Goal: Information Seeking & Learning: Learn about a topic

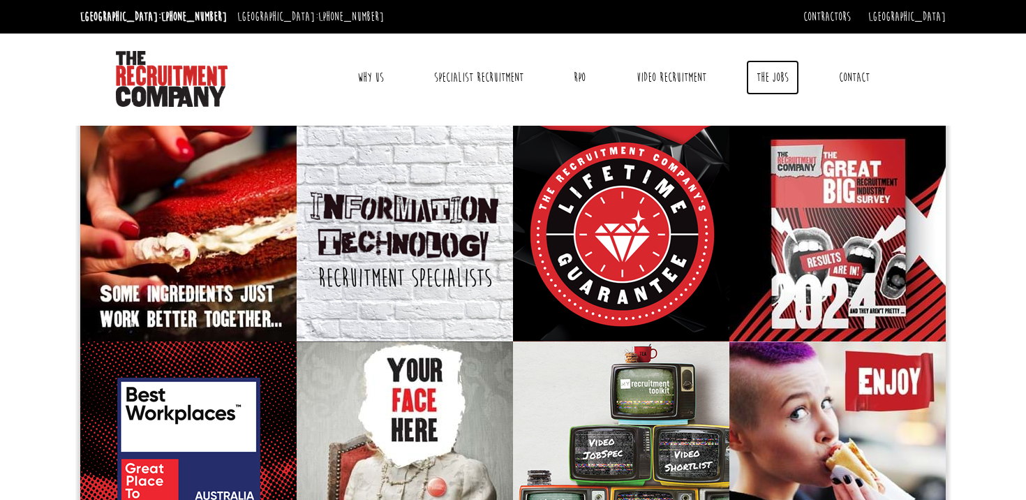
click at [764, 68] on link "The Jobs" at bounding box center [772, 77] width 53 height 35
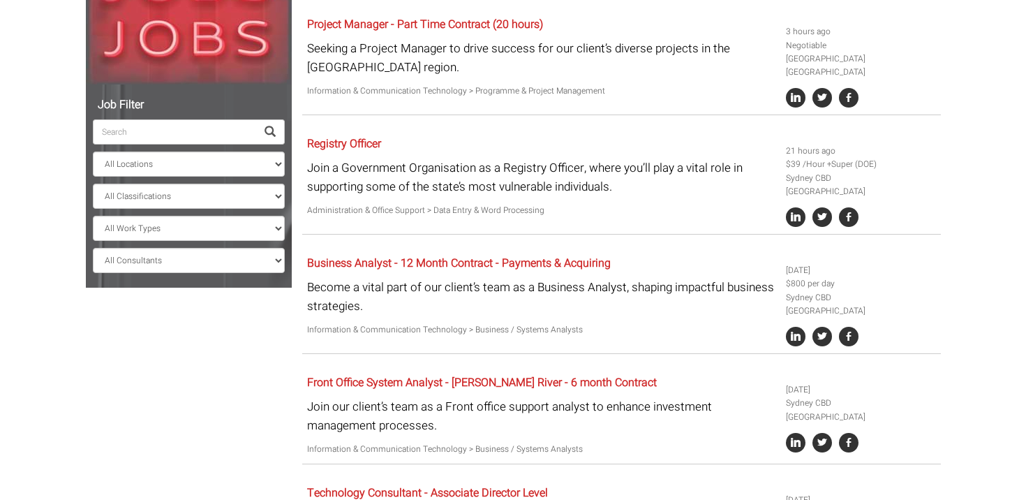
scroll to position [278, 0]
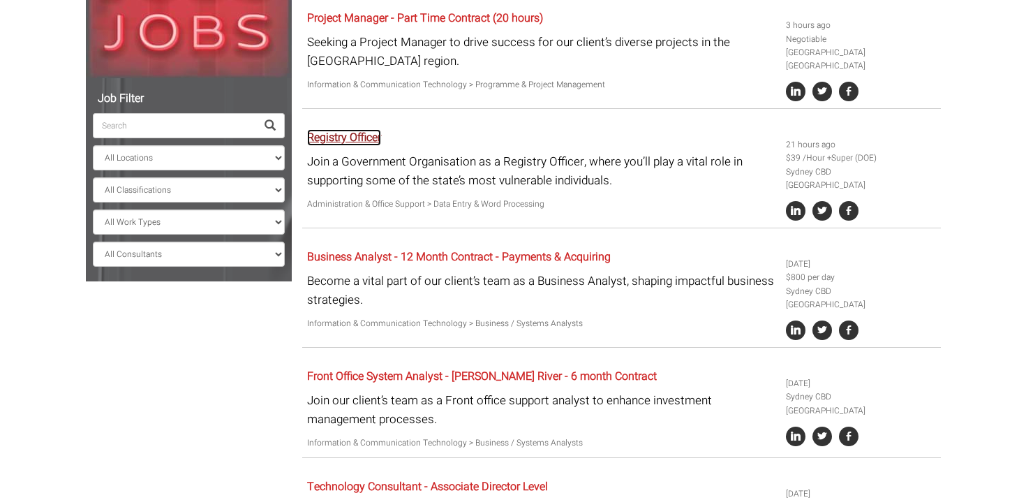
click at [360, 129] on link "Registry Officer" at bounding box center [344, 137] width 74 height 17
click at [163, 148] on select "All Locations Sydney Melbourne Ireland Sydney CBD Parramatta Circular Quay Nort…" at bounding box center [189, 157] width 192 height 25
select select "[GEOGRAPHIC_DATA]"
click at [93, 145] on select "All Locations Sydney Melbourne Ireland Sydney CBD Parramatta Circular Quay Nort…" at bounding box center [189, 157] width 192 height 25
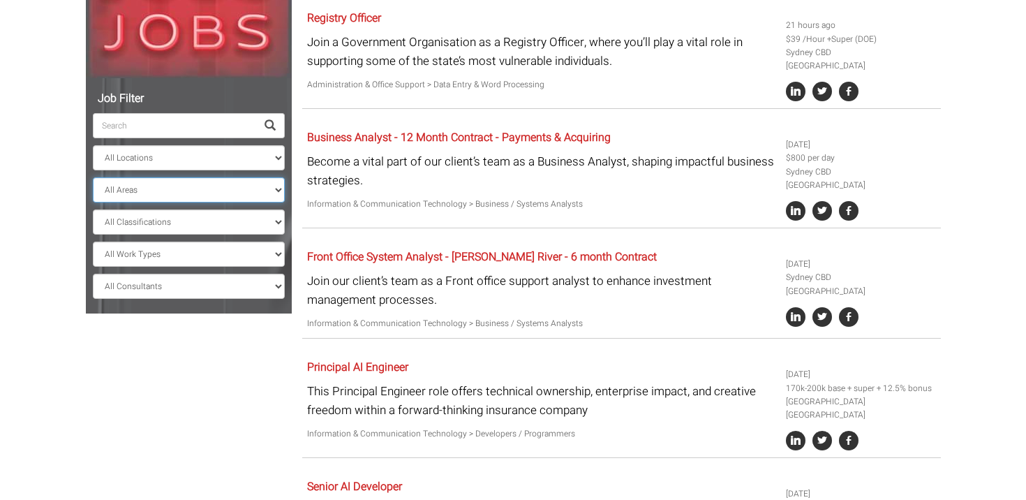
click at [163, 189] on select "All Areas New South Wales" at bounding box center [189, 189] width 192 height 25
select select "New South Wales"
click at [93, 177] on select "All Areas New South Wales" at bounding box center [189, 189] width 192 height 25
click at [161, 216] on select "All Classifications Banking & Financial Services Information & Communication Te…" at bounding box center [189, 221] width 192 height 25
click at [93, 209] on select "All Classifications Banking & Financial Services Information & Communication Te…" at bounding box center [189, 221] width 192 height 25
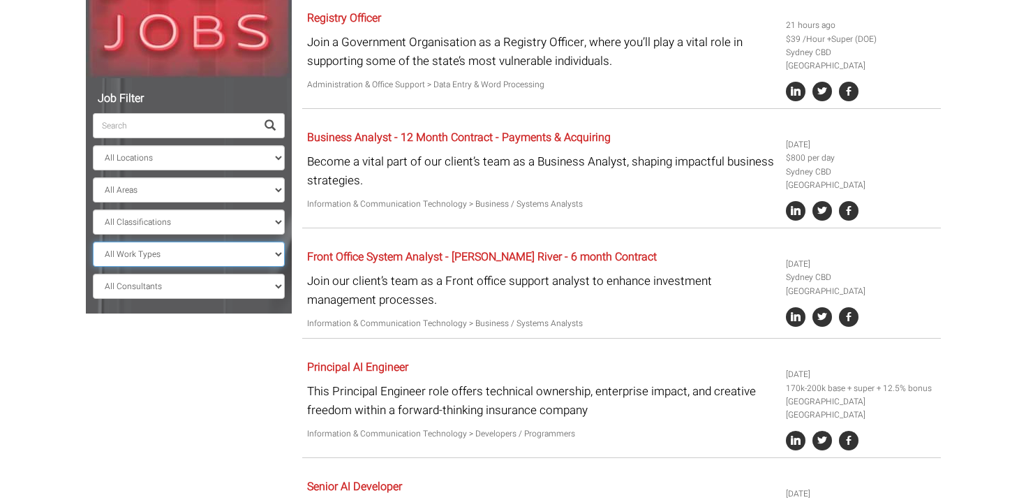
click at [162, 246] on select "All Work Types Full Time Part Time Casual Contract / Temp" at bounding box center [189, 254] width 192 height 25
select select "Full Time"
click at [93, 242] on select "All Work Types Full Time Part Time Casual Contract / Temp" at bounding box center [189, 254] width 192 height 25
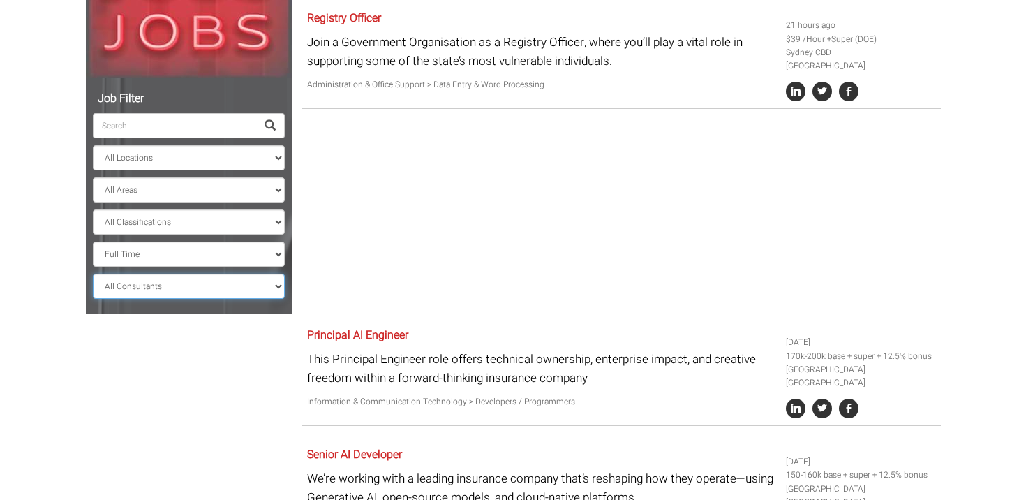
click at [167, 285] on select "All Consultants Adam - Infrastructure, Cloud & DevOps, Contract Amanda - Infras…" at bounding box center [189, 286] width 192 height 25
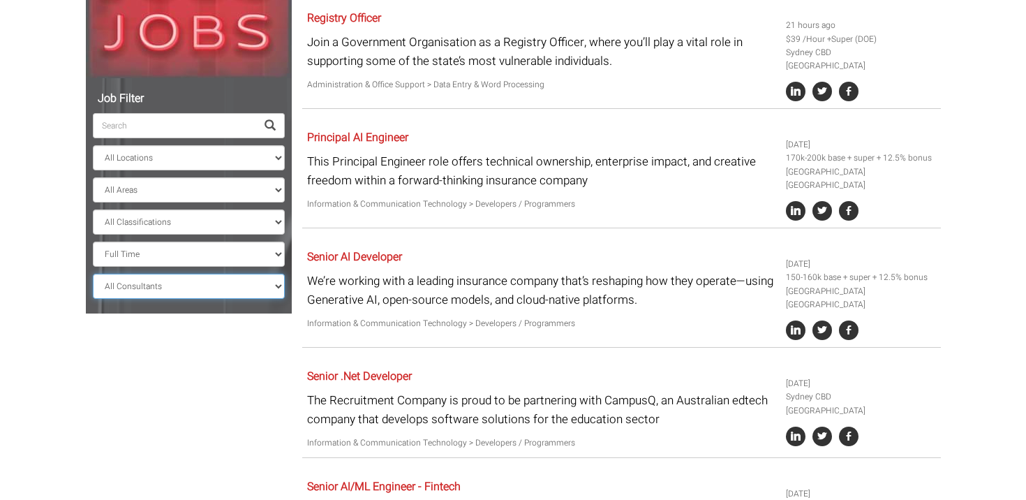
click at [93, 274] on select "All Consultants Adam - Infrastructure, Cloud & DevOps, Contract Amanda - Infras…" at bounding box center [189, 286] width 192 height 25
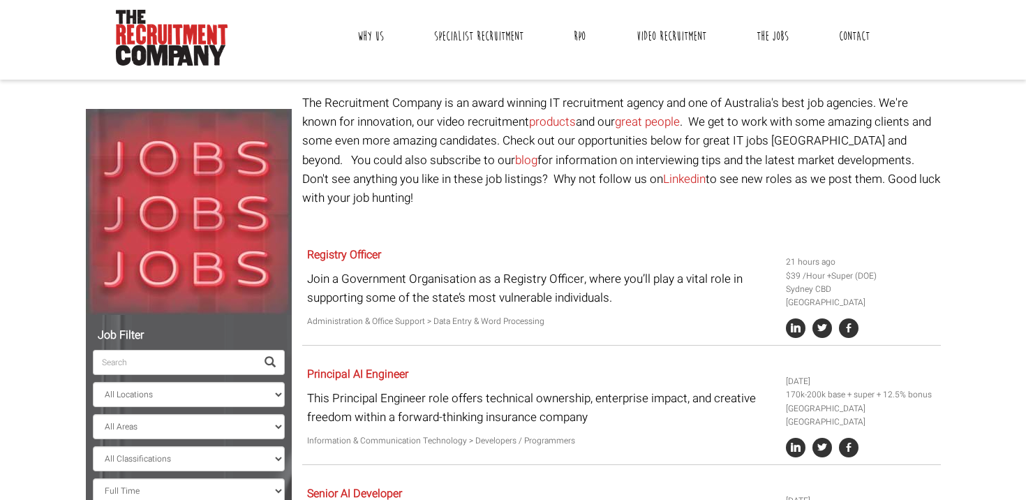
scroll to position [37, 0]
